Goal: Task Accomplishment & Management: Manage account settings

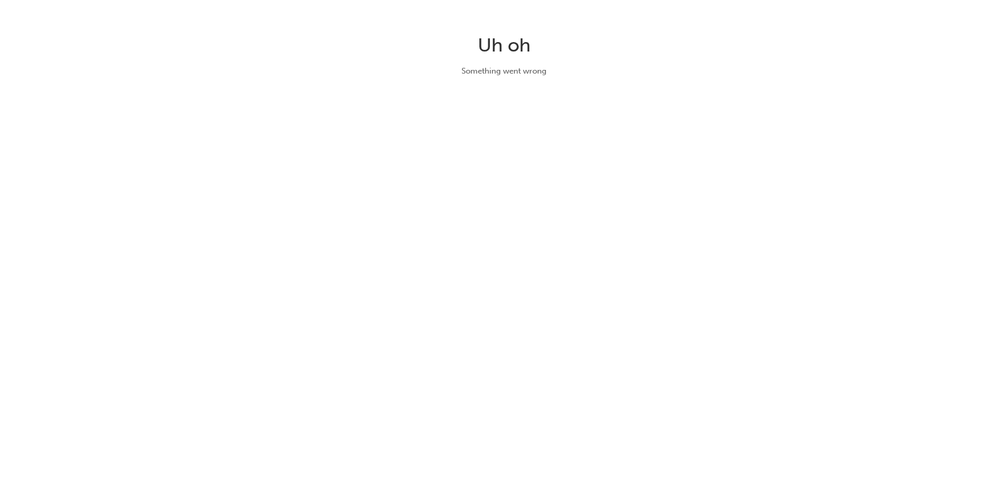
click at [619, 127] on div "Uh oh Something went wrong" at bounding box center [504, 241] width 1008 height 483
click at [717, 31] on div "Uh oh Something went wrong" at bounding box center [504, 241] width 1008 height 483
click at [728, 19] on div "Uh oh Something went wrong" at bounding box center [504, 241] width 1008 height 483
drag, startPoint x: 842, startPoint y: 388, endPoint x: 909, endPoint y: 344, distance: 80.5
click at [842, 384] on div "Uh oh Something went wrong" at bounding box center [504, 241] width 1008 height 483
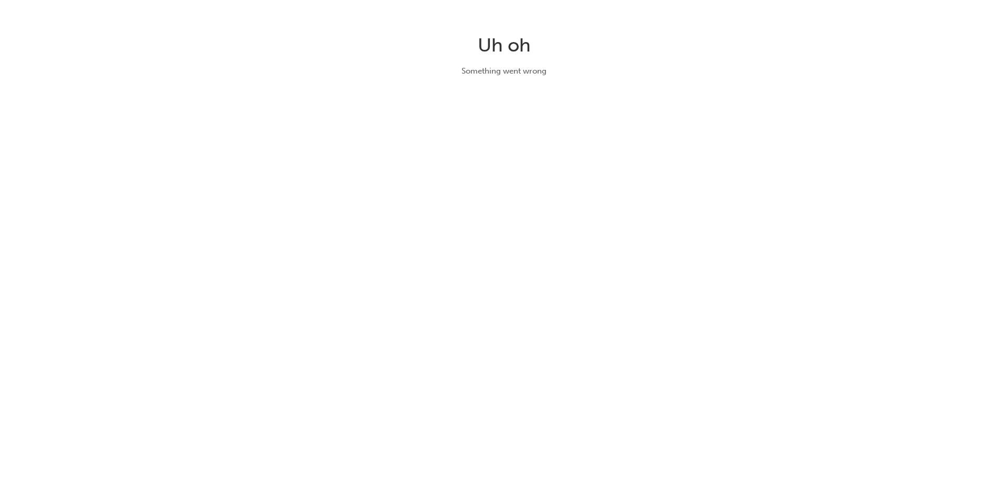
click at [0, 265] on div "Uh oh Something went wrong" at bounding box center [504, 241] width 1008 height 483
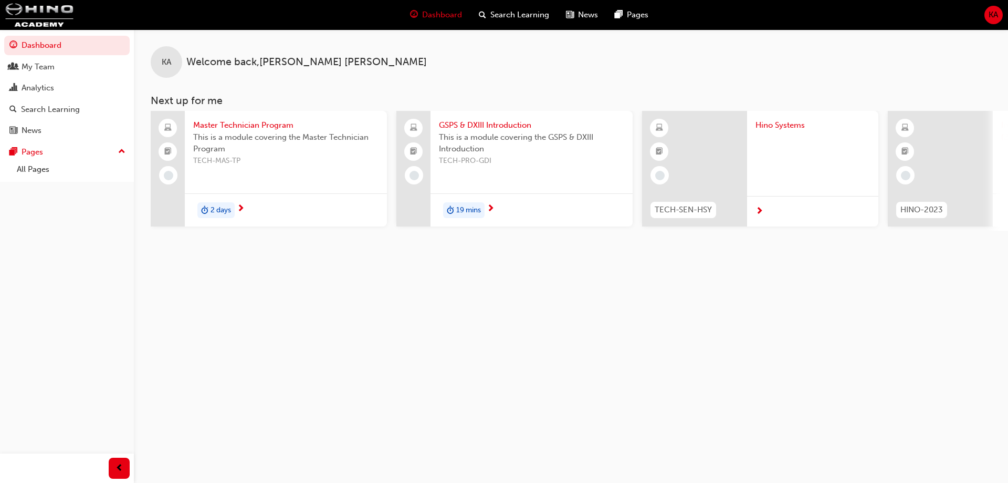
click at [991, 15] on span "KA" at bounding box center [993, 15] width 9 height 12
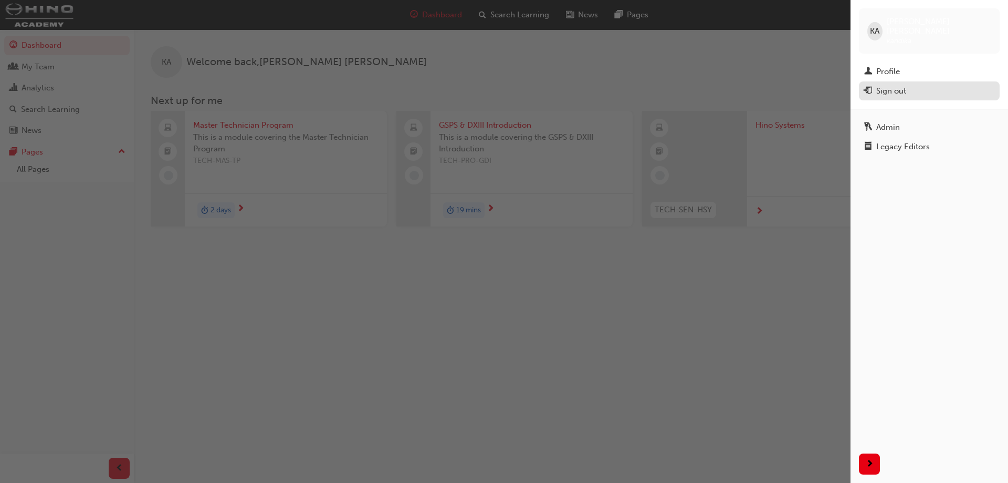
click at [873, 85] on div "Sign out" at bounding box center [929, 91] width 130 height 13
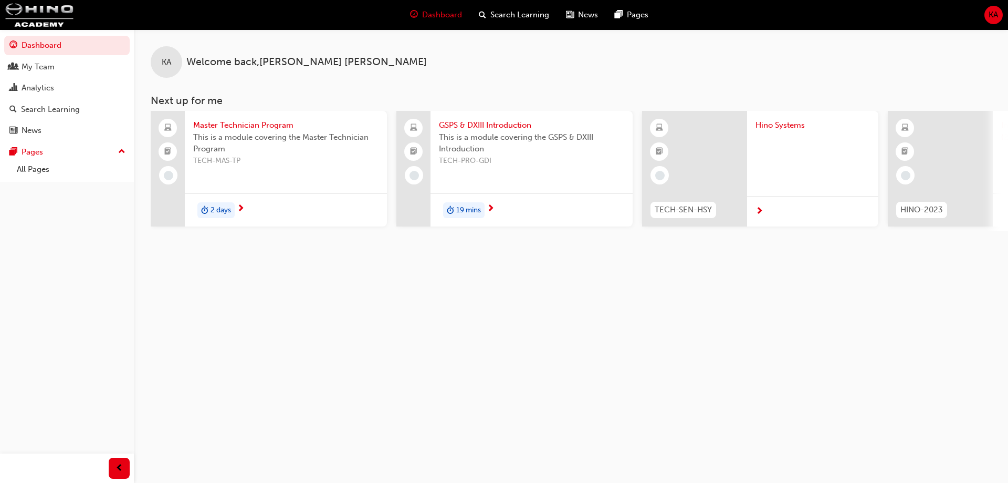
click at [688, 75] on div "KA Welcome back , Kevin Andika" at bounding box center [571, 53] width 874 height 48
click at [991, 12] on span "KA" at bounding box center [993, 15] width 9 height 12
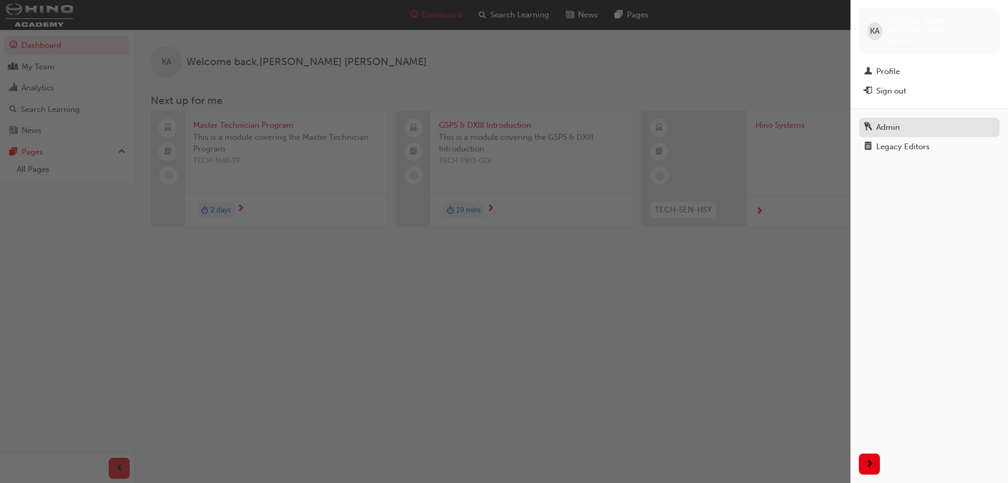
click at [903, 121] on div "Admin" at bounding box center [929, 127] width 130 height 13
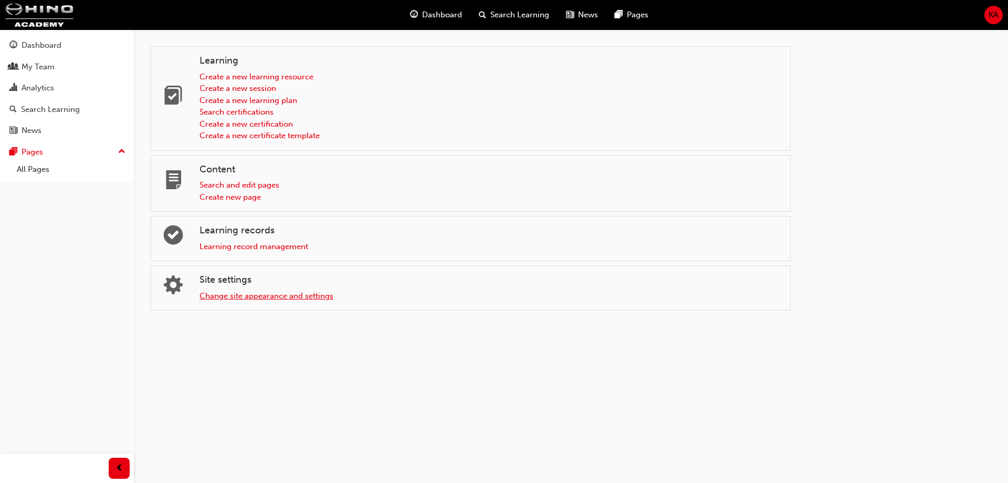
click at [308, 293] on link "Change site appearance and settings" at bounding box center [267, 295] width 134 height 9
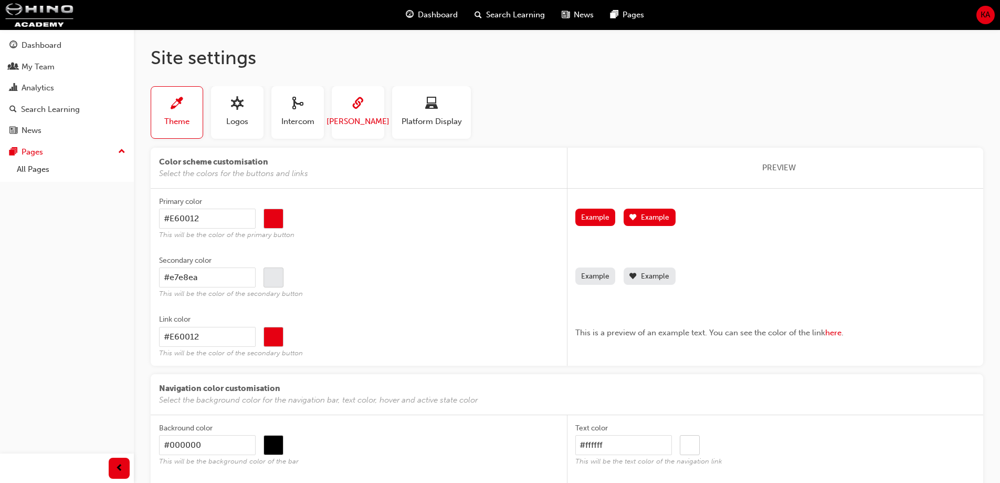
click at [373, 127] on button "SAML" at bounding box center [358, 112] width 53 height 53
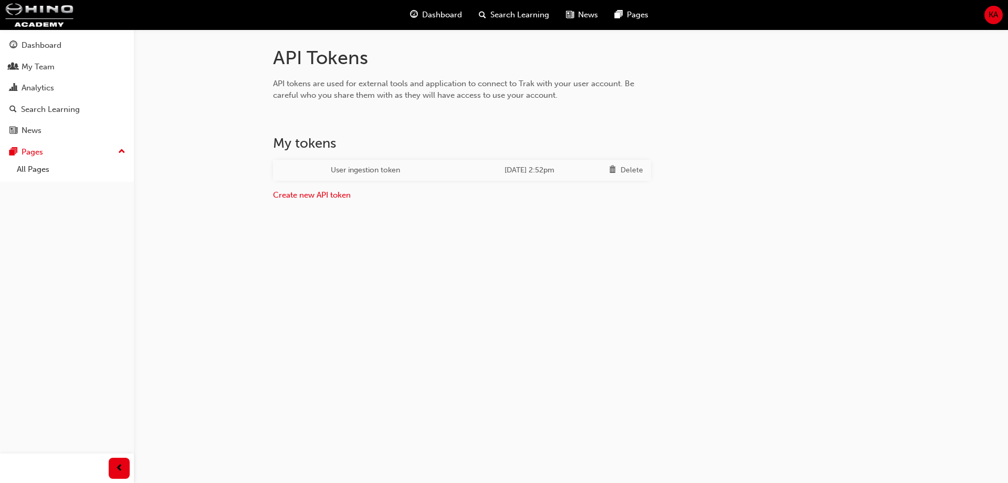
click at [642, 174] on td "Delete" at bounding box center [626, 170] width 50 height 21
click at [635, 170] on div "Delete" at bounding box center [632, 170] width 23 height 12
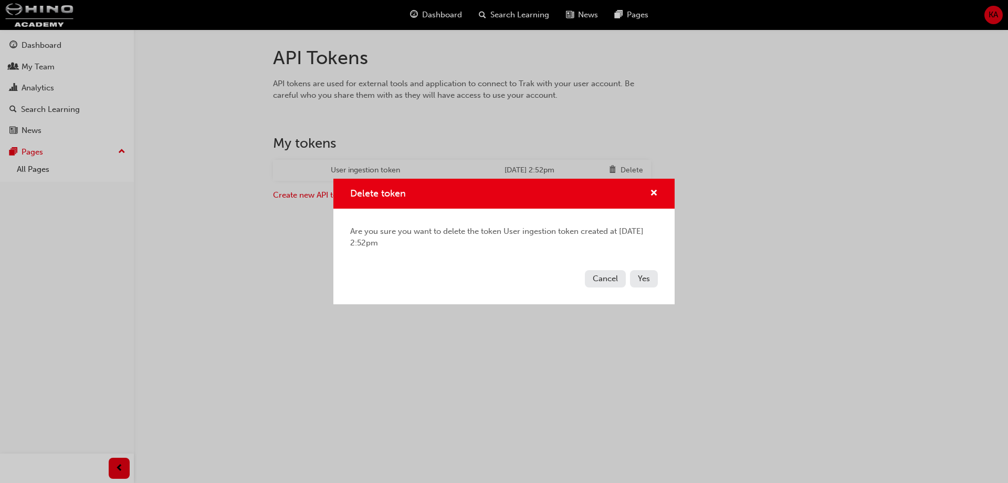
click at [640, 280] on span "Yes" at bounding box center [644, 278] width 12 height 9
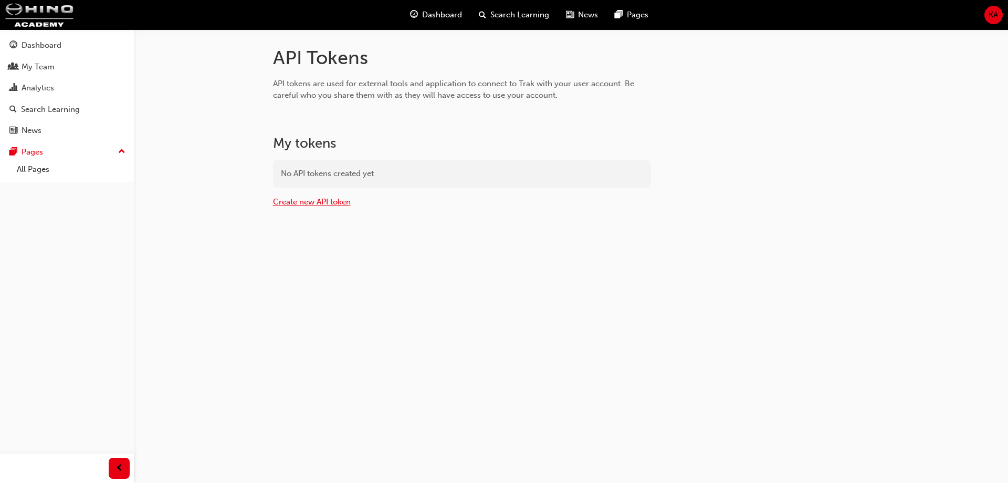
click at [346, 203] on link "Create new API token" at bounding box center [312, 201] width 78 height 9
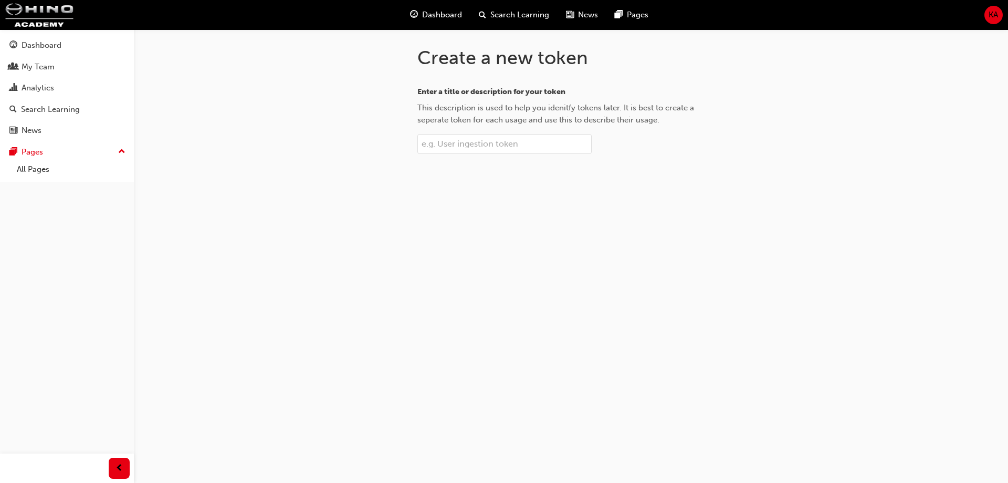
click at [488, 143] on input "Enter a title or description for your token This description is used to help yo…" at bounding box center [504, 144] width 174 height 20
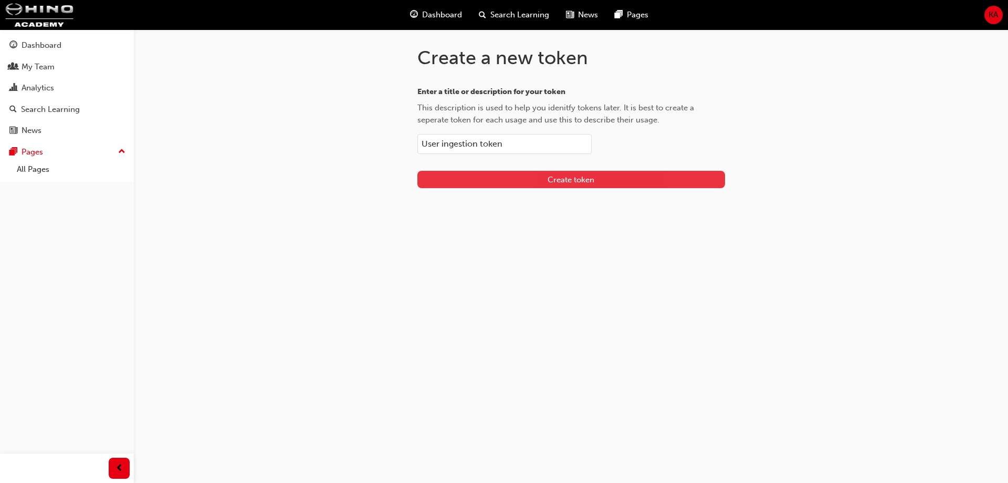
type input "User ingestion token"
click at [590, 184] on button "Create token" at bounding box center [571, 179] width 308 height 17
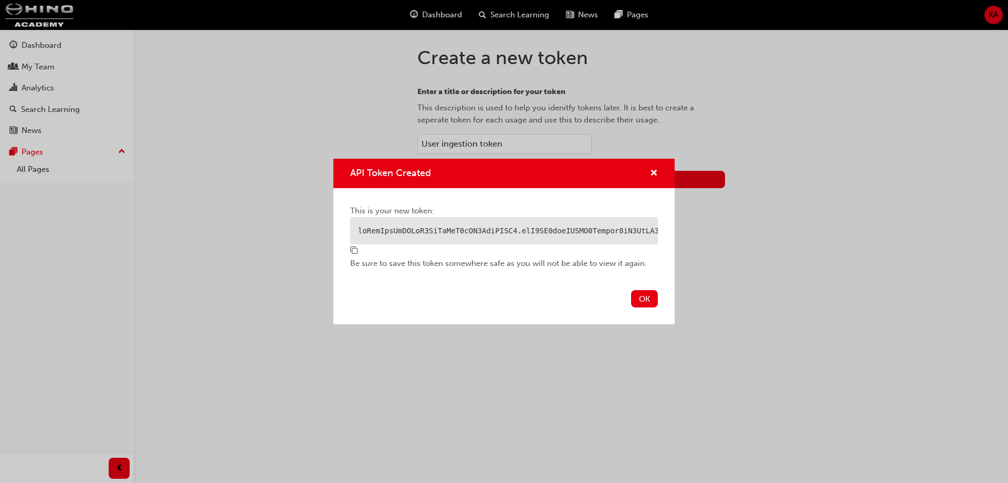
click at [350, 254] on span "copy-icon" at bounding box center [354, 250] width 8 height 9
